Goal: Task Accomplishment & Management: Manage account settings

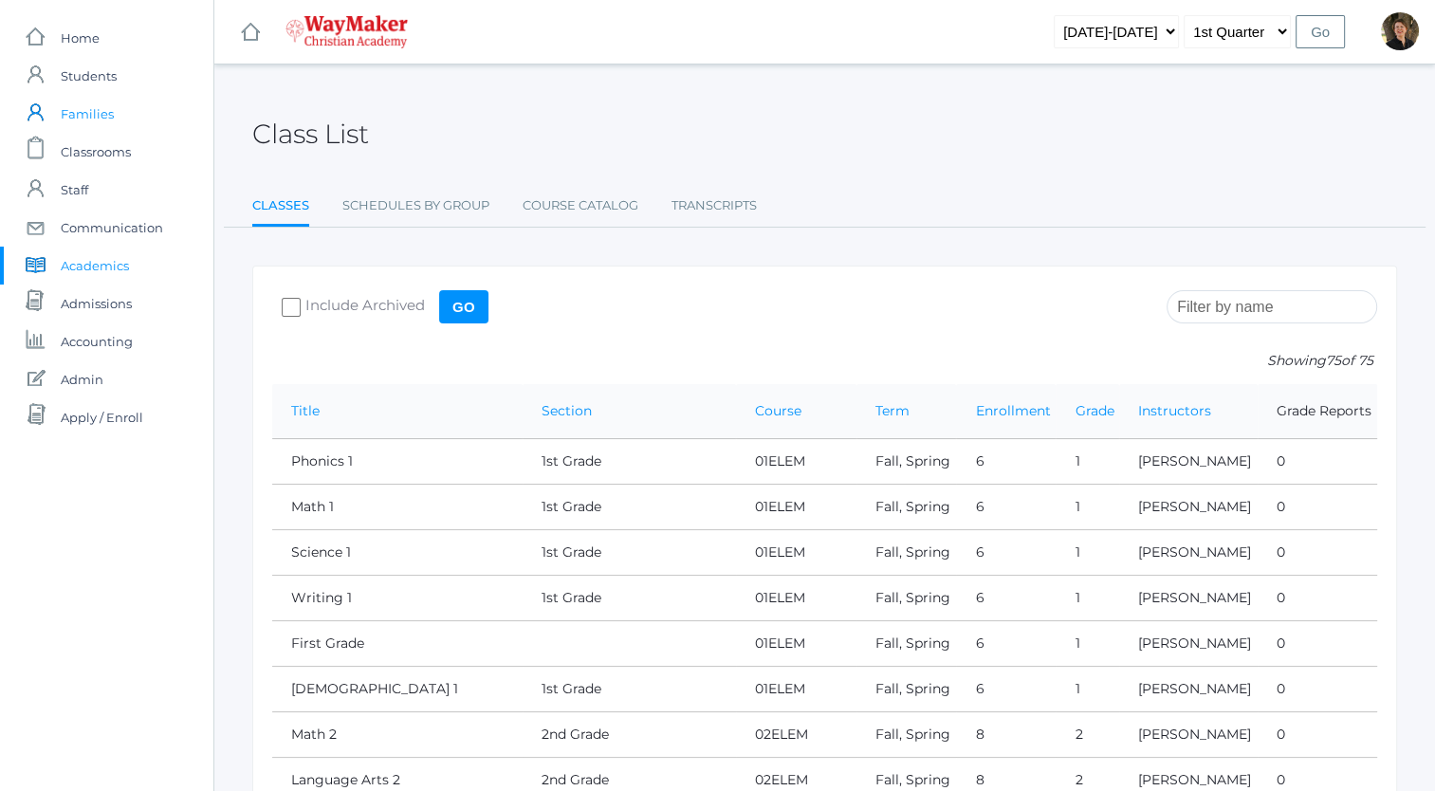
click at [88, 112] on span "Families" at bounding box center [87, 114] width 53 height 38
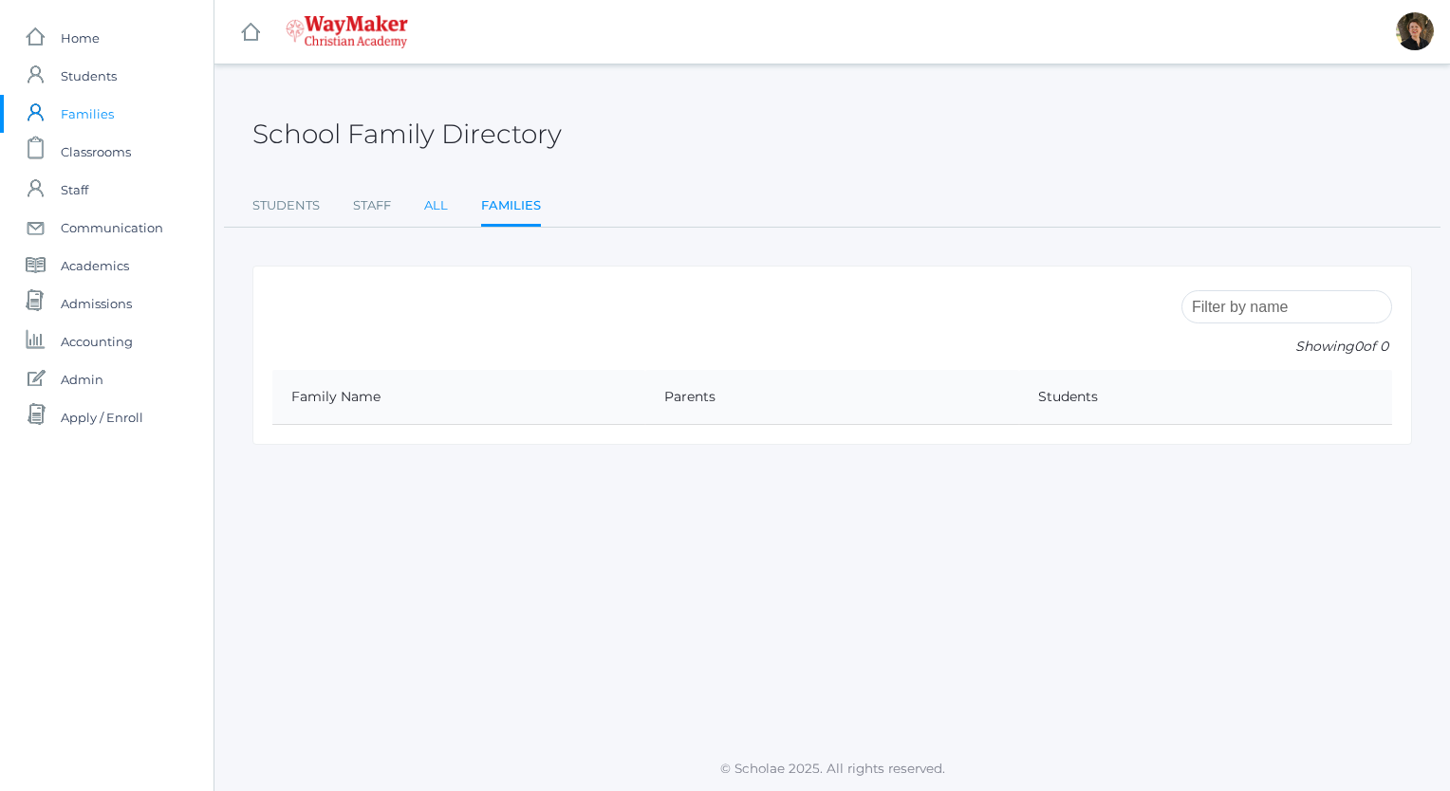
click at [431, 207] on link "All" at bounding box center [436, 206] width 24 height 38
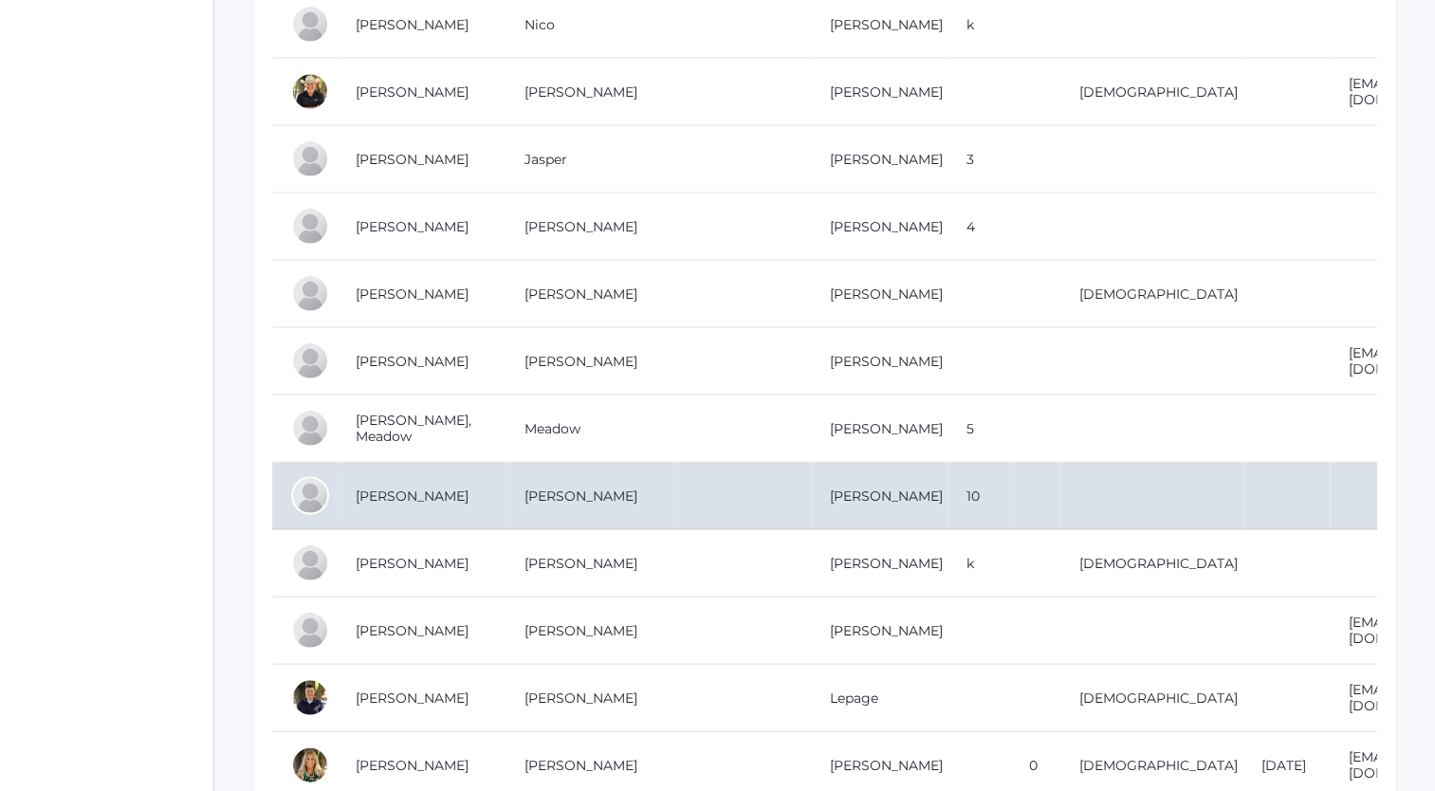
scroll to position [3763, 0]
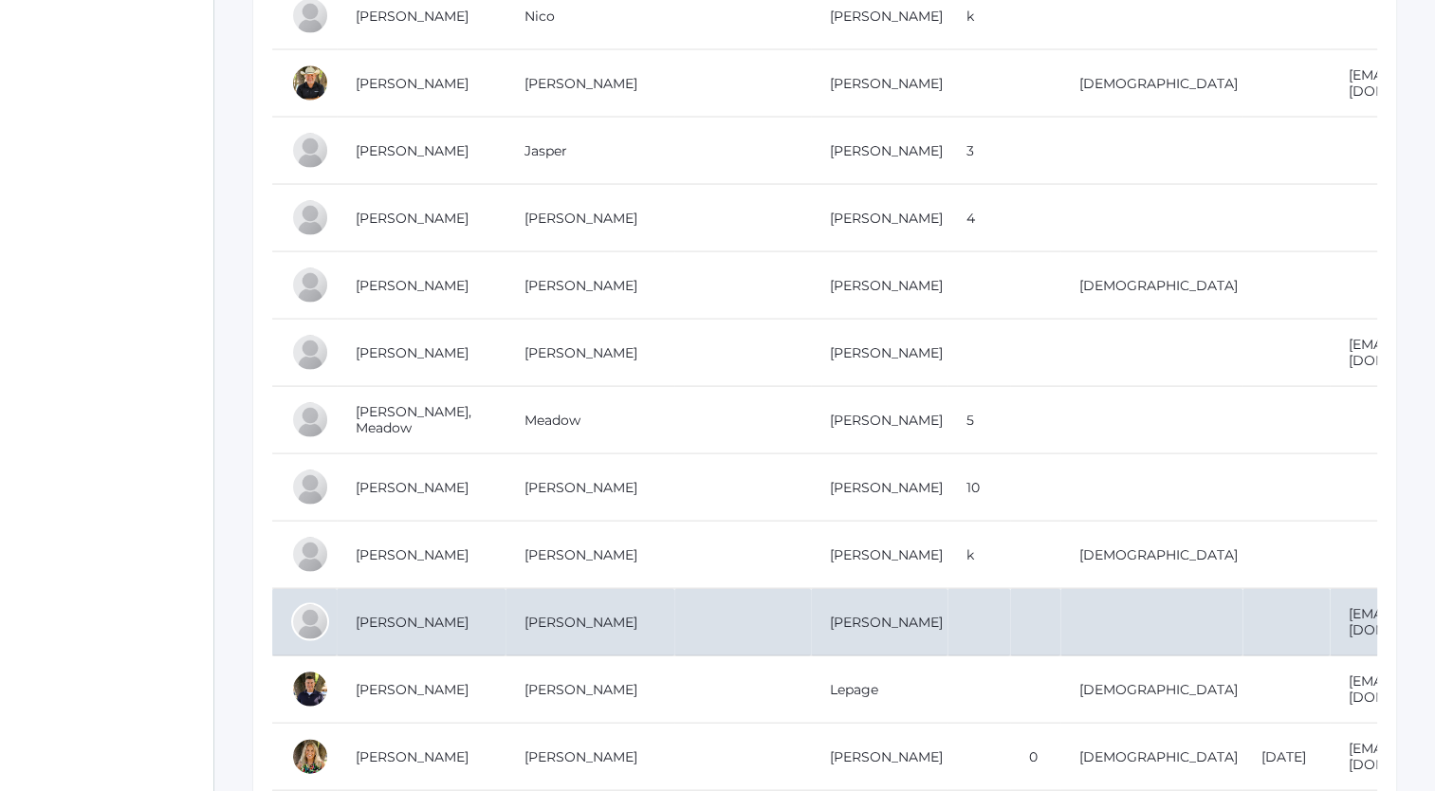
click at [394, 593] on td "[PERSON_NAME]" at bounding box center [421, 622] width 169 height 67
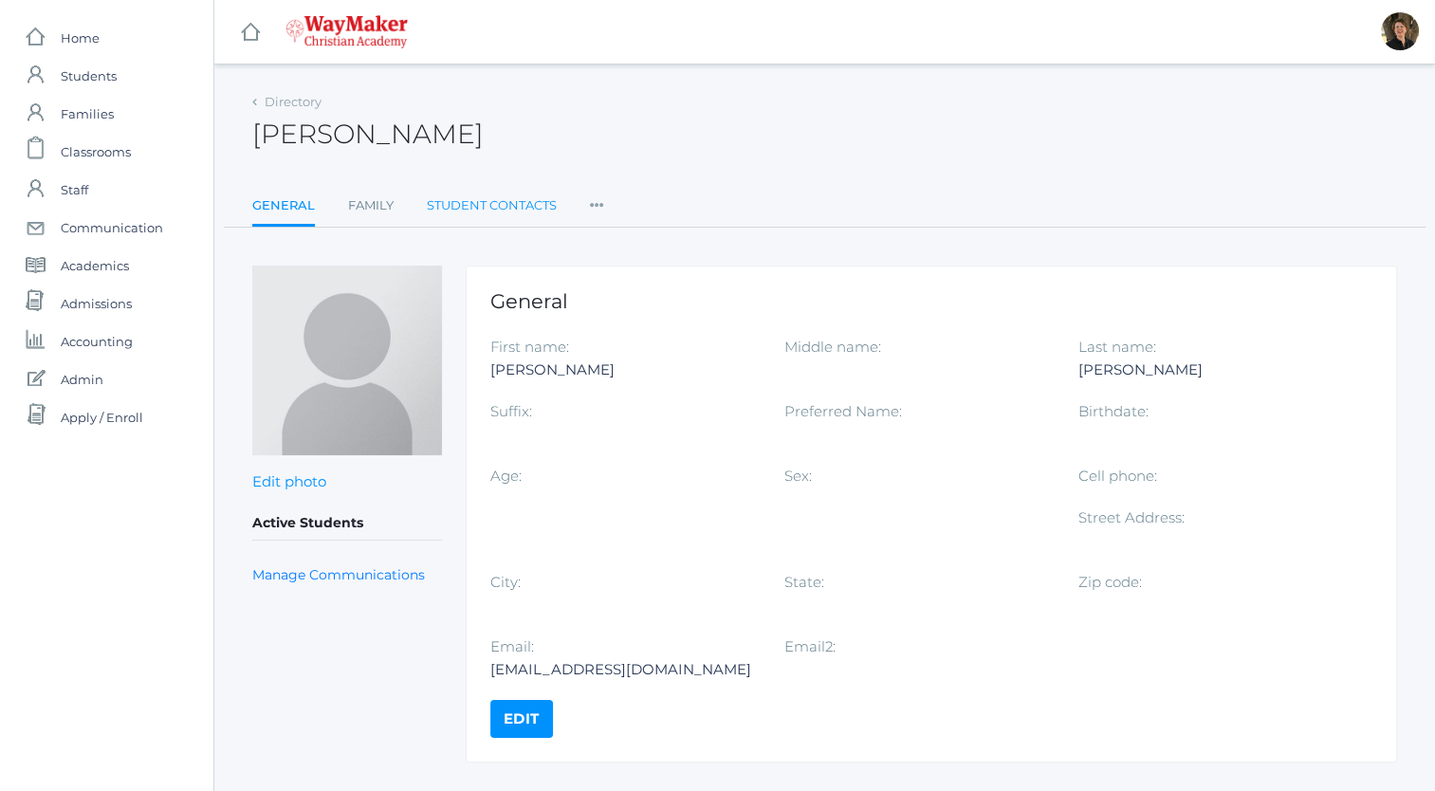
click at [479, 207] on link "Student Contacts" at bounding box center [492, 206] width 130 height 38
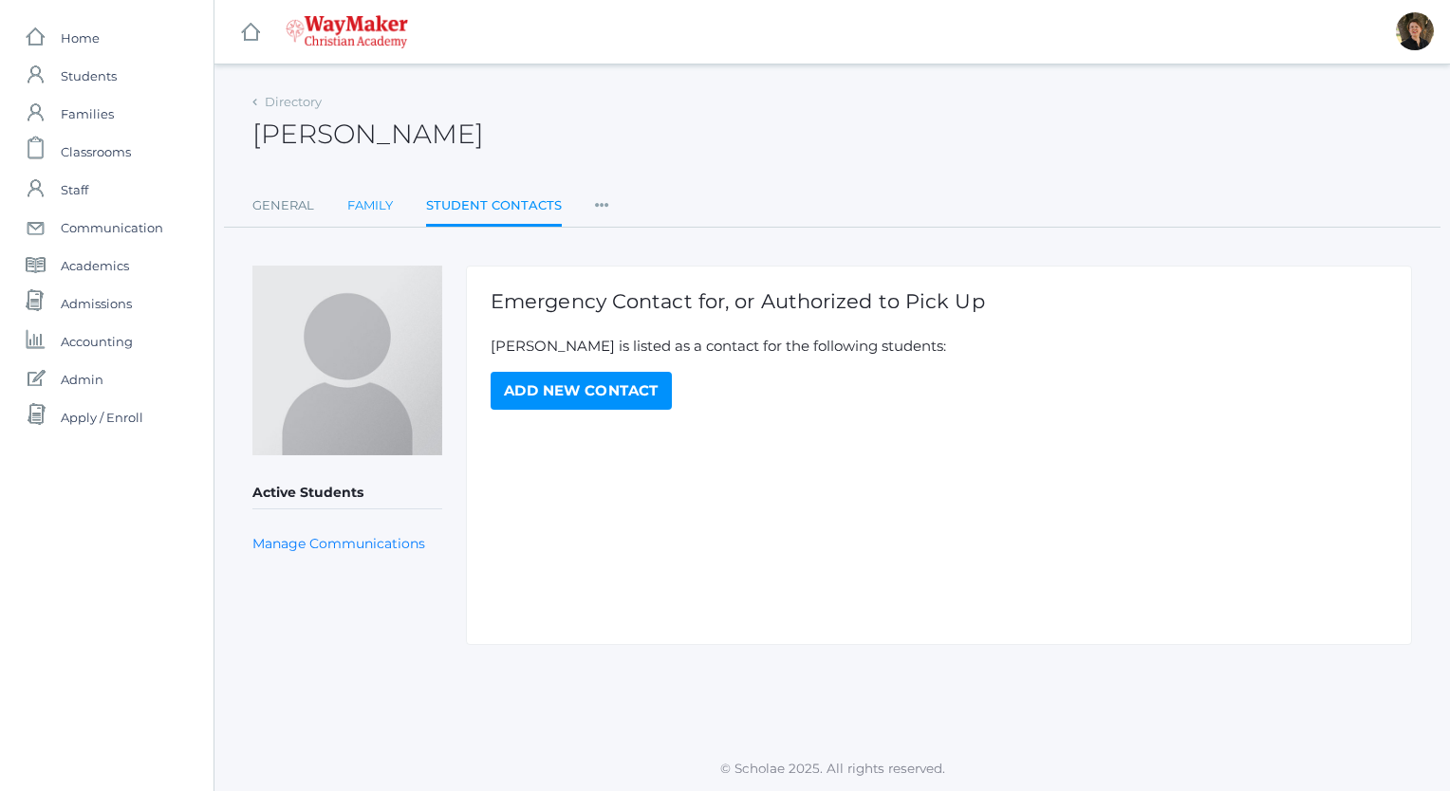
click at [376, 204] on link "Family" at bounding box center [370, 206] width 46 height 38
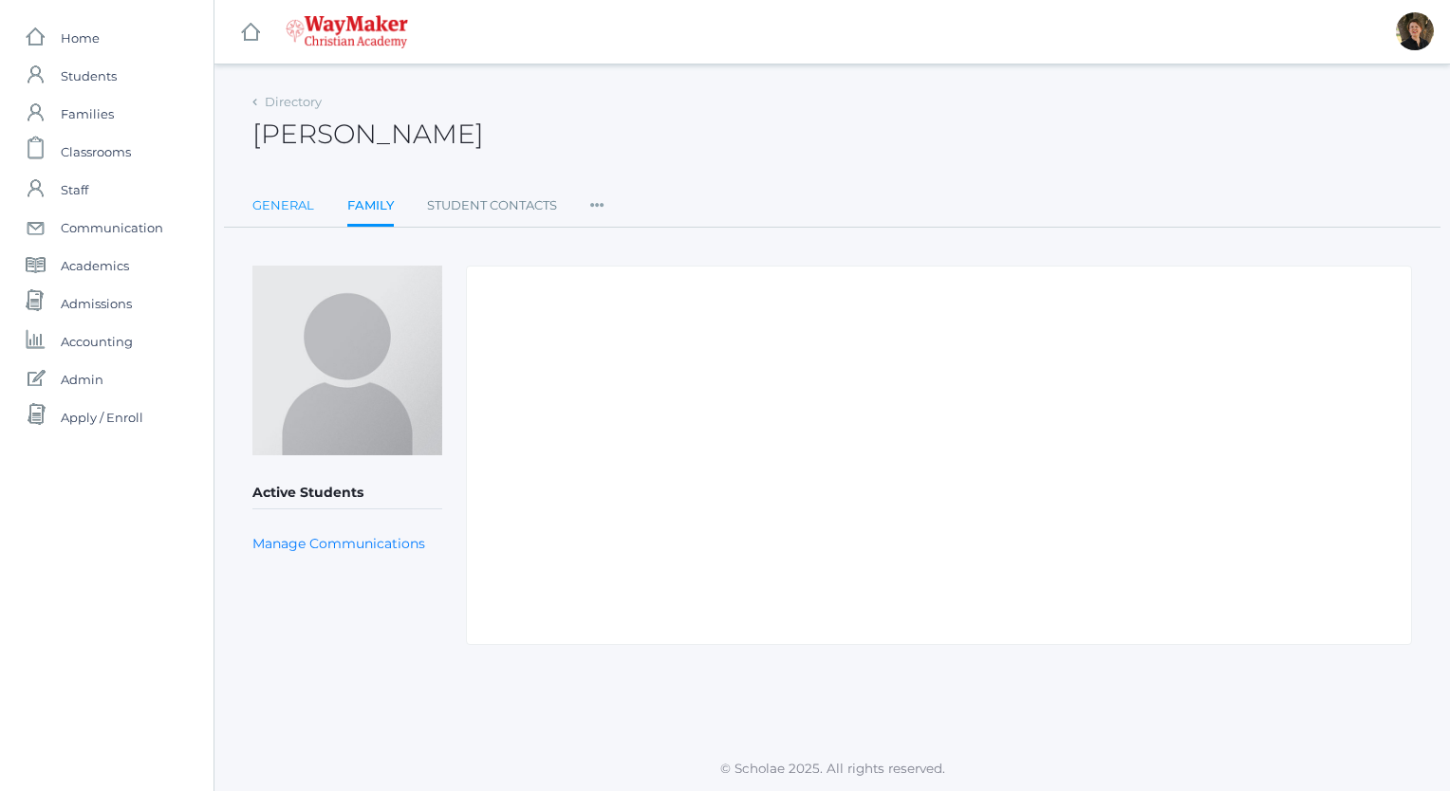
click at [280, 201] on link "General" at bounding box center [283, 206] width 62 height 38
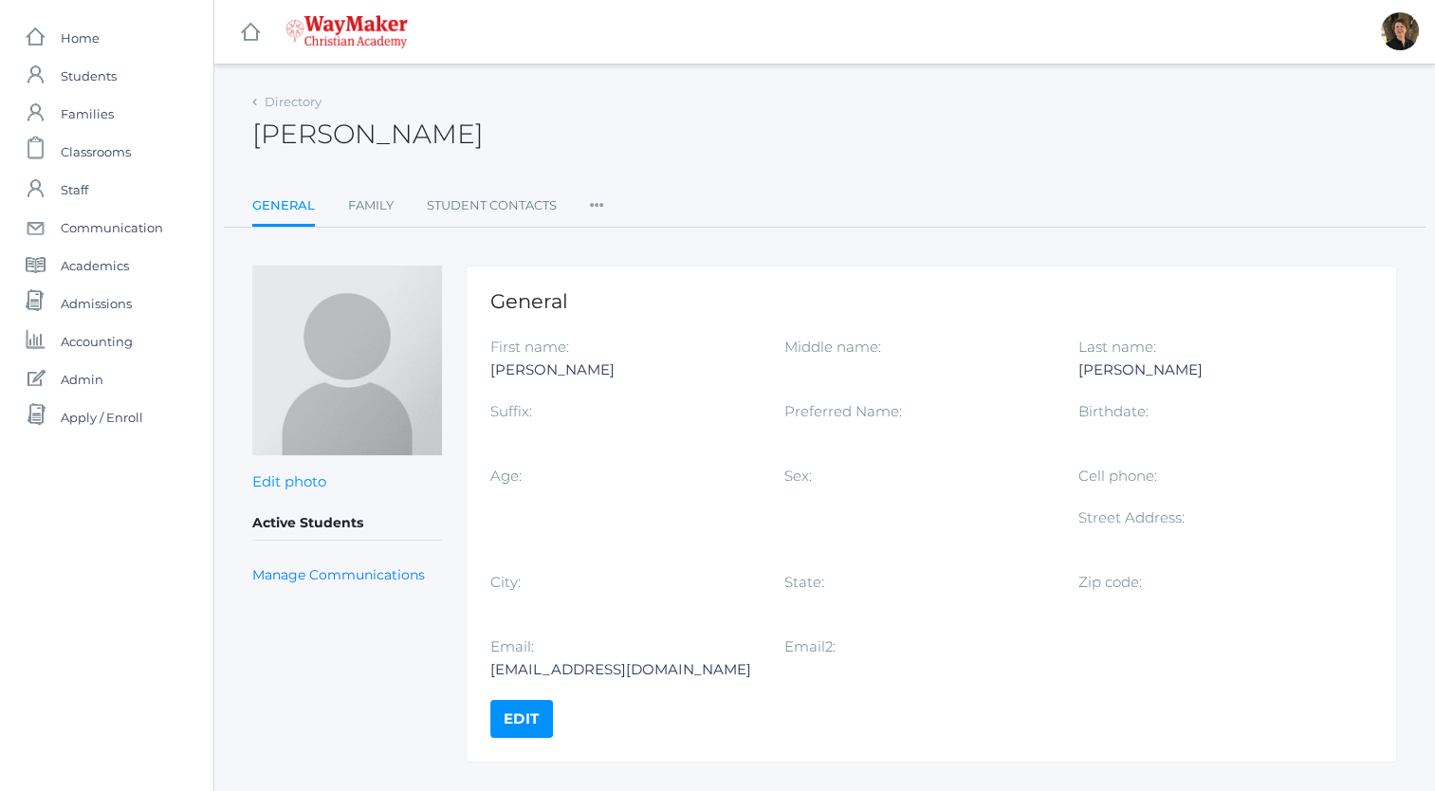
click at [526, 715] on link "Edit" at bounding box center [521, 719] width 63 height 38
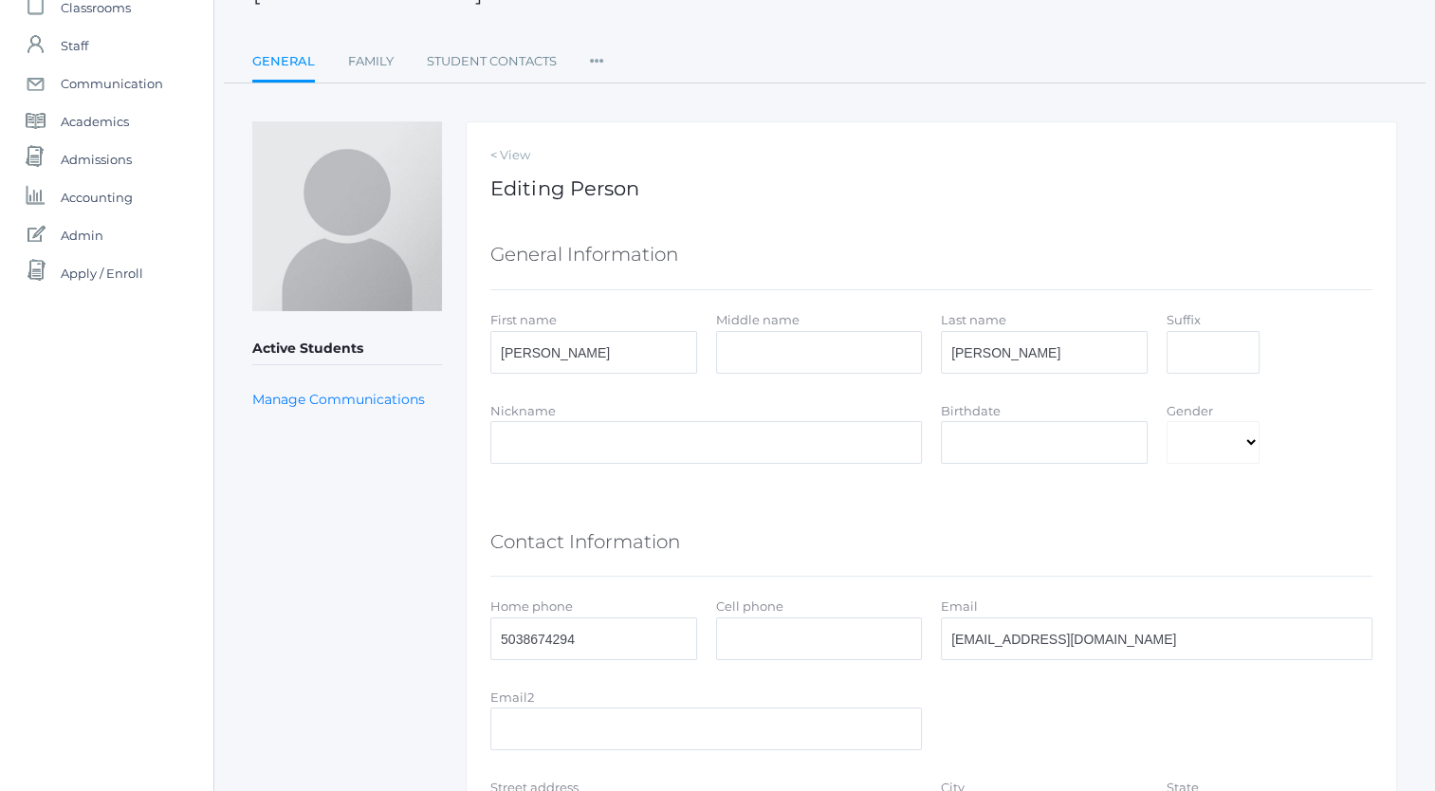
scroll to position [135, 0]
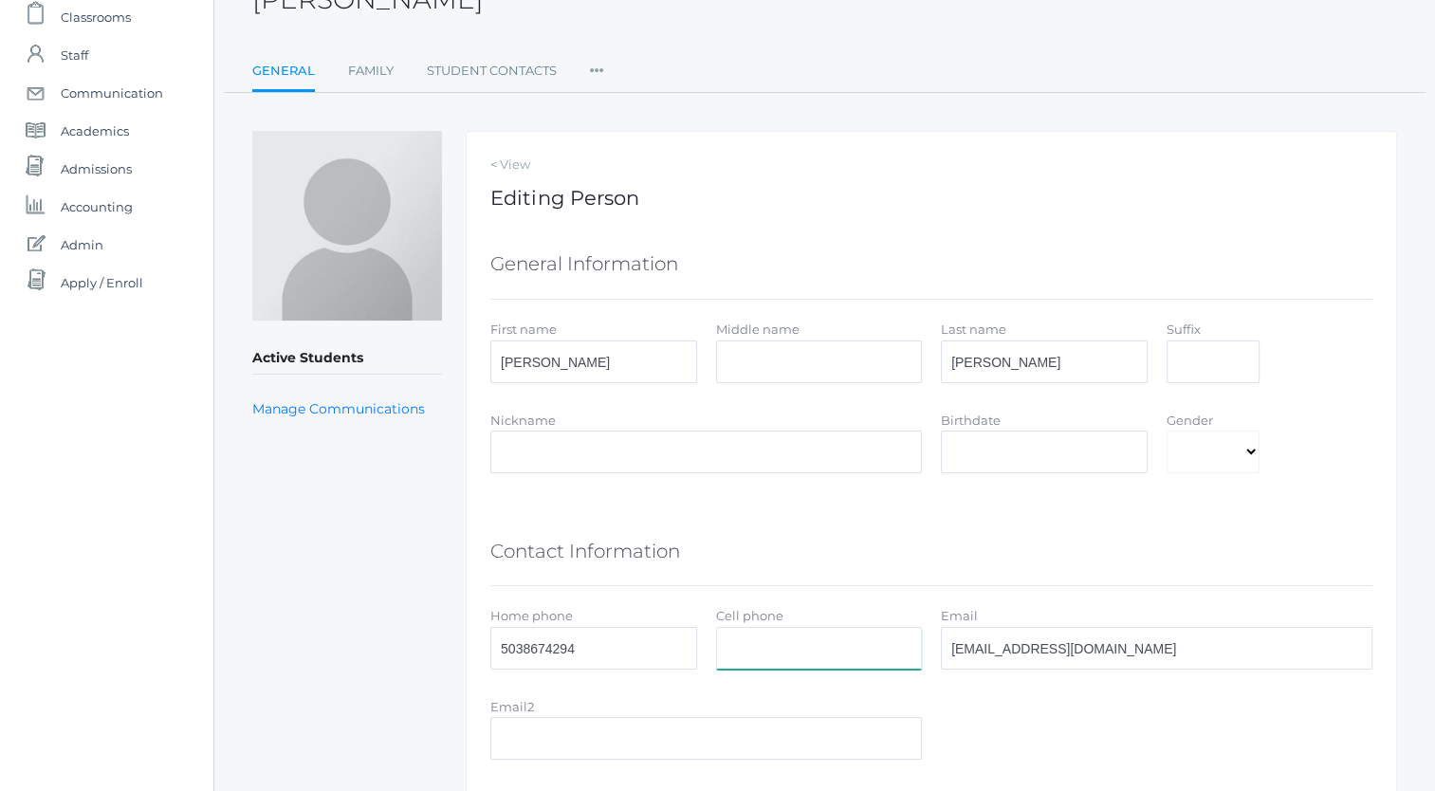
click at [736, 656] on input "Cell phone" at bounding box center [819, 648] width 207 height 43
click at [594, 70] on icon at bounding box center [597, 65] width 14 height 26
click at [632, 146] on link "User Access" at bounding box center [666, 148] width 114 height 38
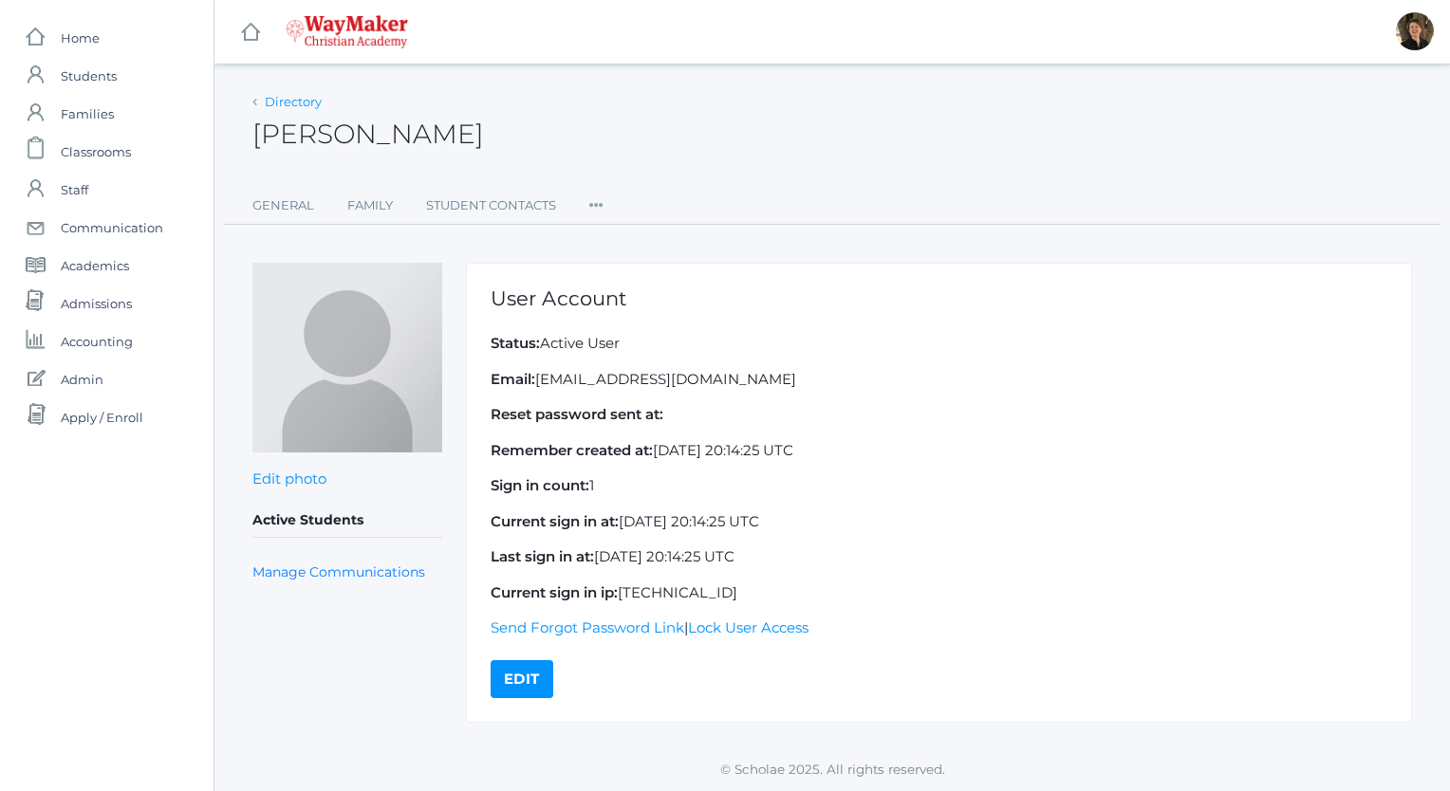
click at [271, 96] on link "Directory" at bounding box center [293, 101] width 57 height 15
